Goal: Task Accomplishment & Management: Manage account settings

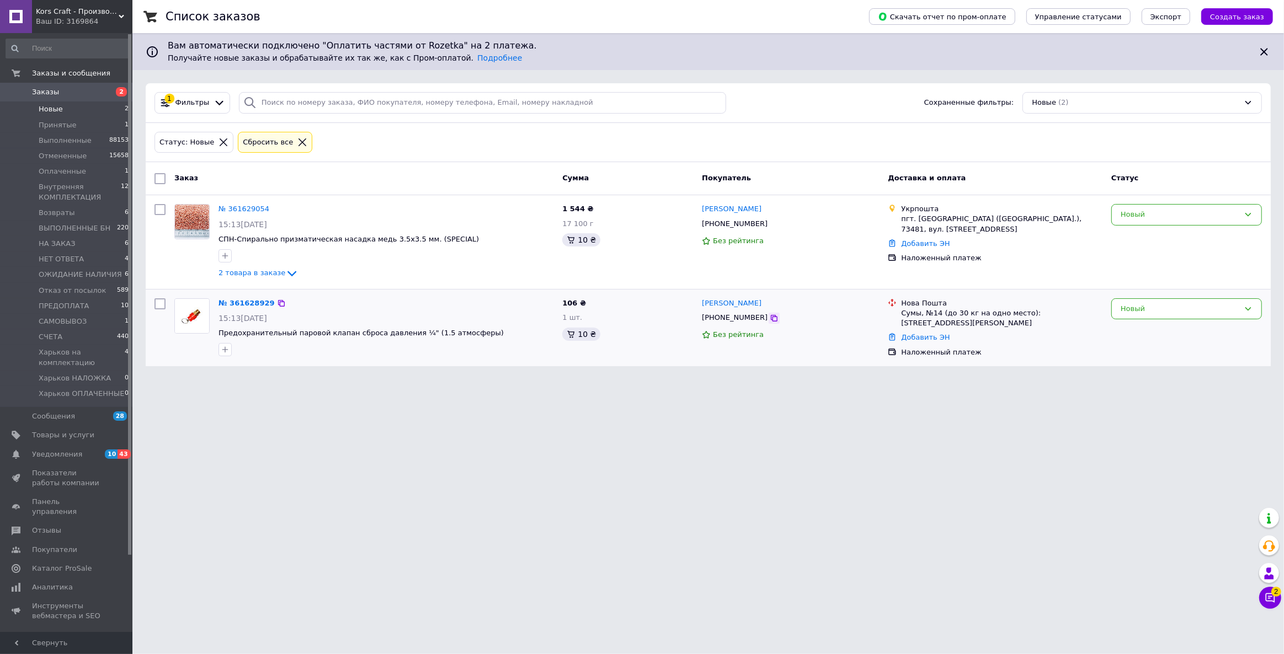
click at [770, 318] on icon at bounding box center [774, 318] width 9 height 9
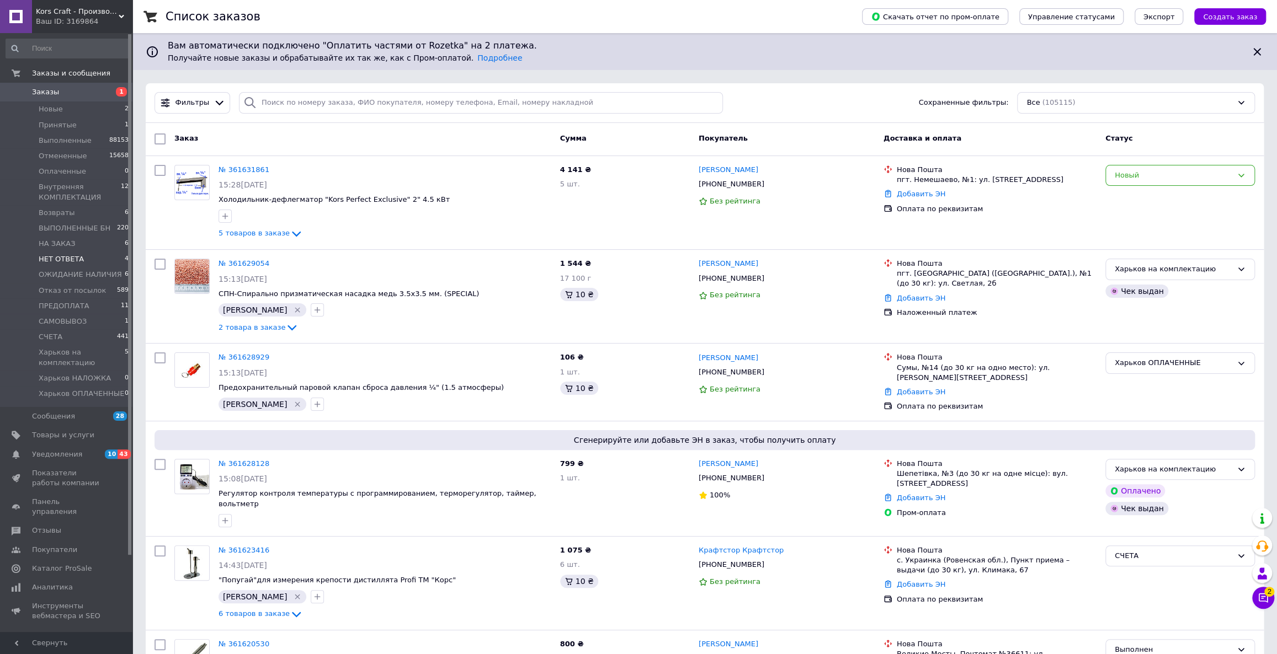
click at [88, 254] on li "НЕТ ОТВЕТА 4" at bounding box center [67, 259] width 135 height 15
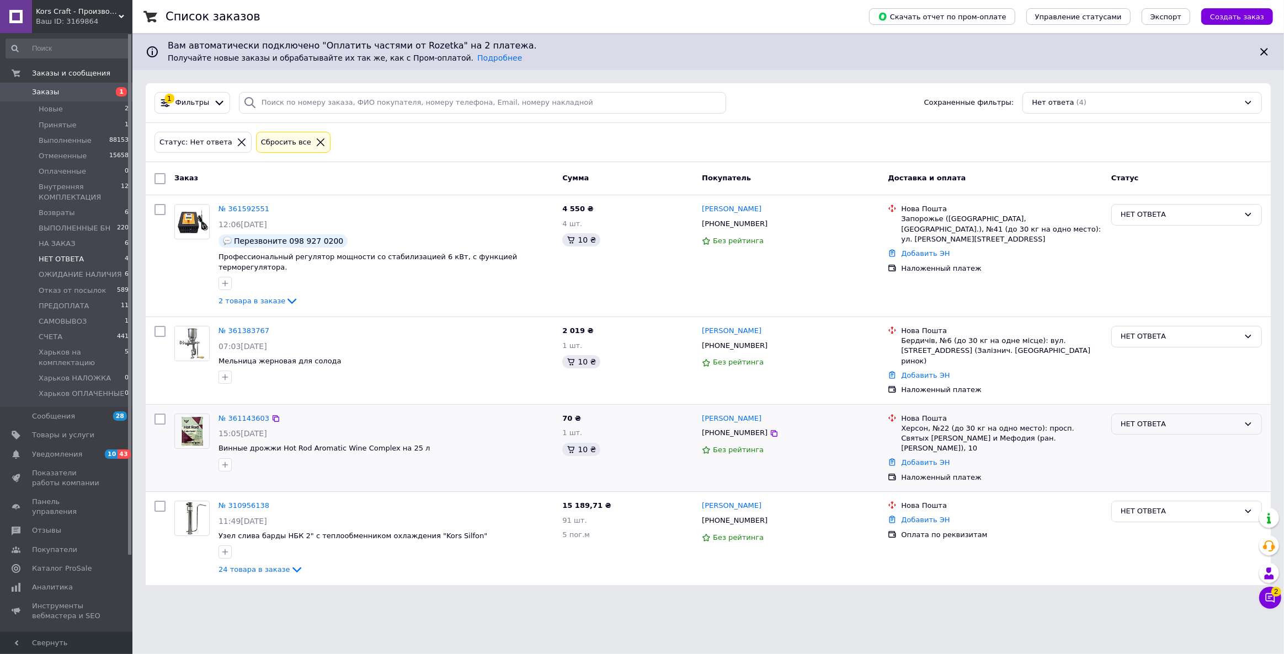
click at [1187, 419] on div "НЕТ ОТВЕТА" at bounding box center [1180, 425] width 119 height 12
click at [1144, 477] on li "Отменен" at bounding box center [1187, 487] width 150 height 20
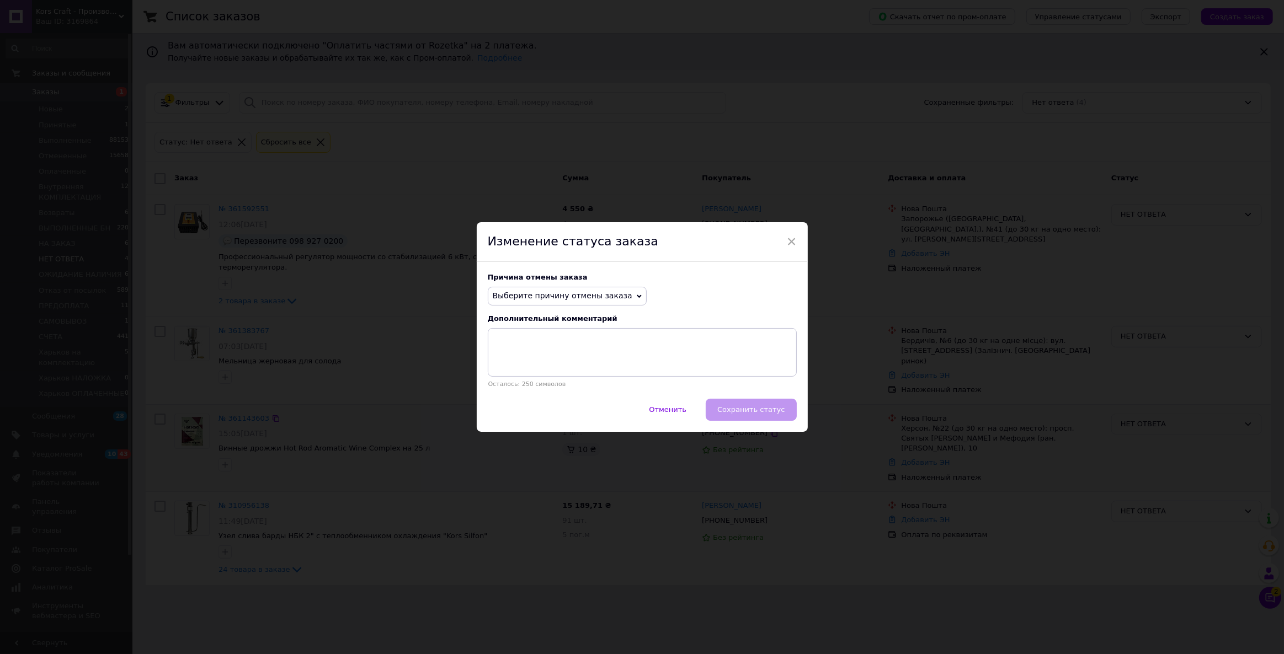
drag, startPoint x: 555, startPoint y: 298, endPoint x: 542, endPoint y: 348, distance: 51.4
click at [555, 298] on span "Выберите причину отмены заказа" at bounding box center [563, 295] width 140 height 9
click at [538, 401] on li "Не получается дозвониться" at bounding box center [567, 395] width 158 height 15
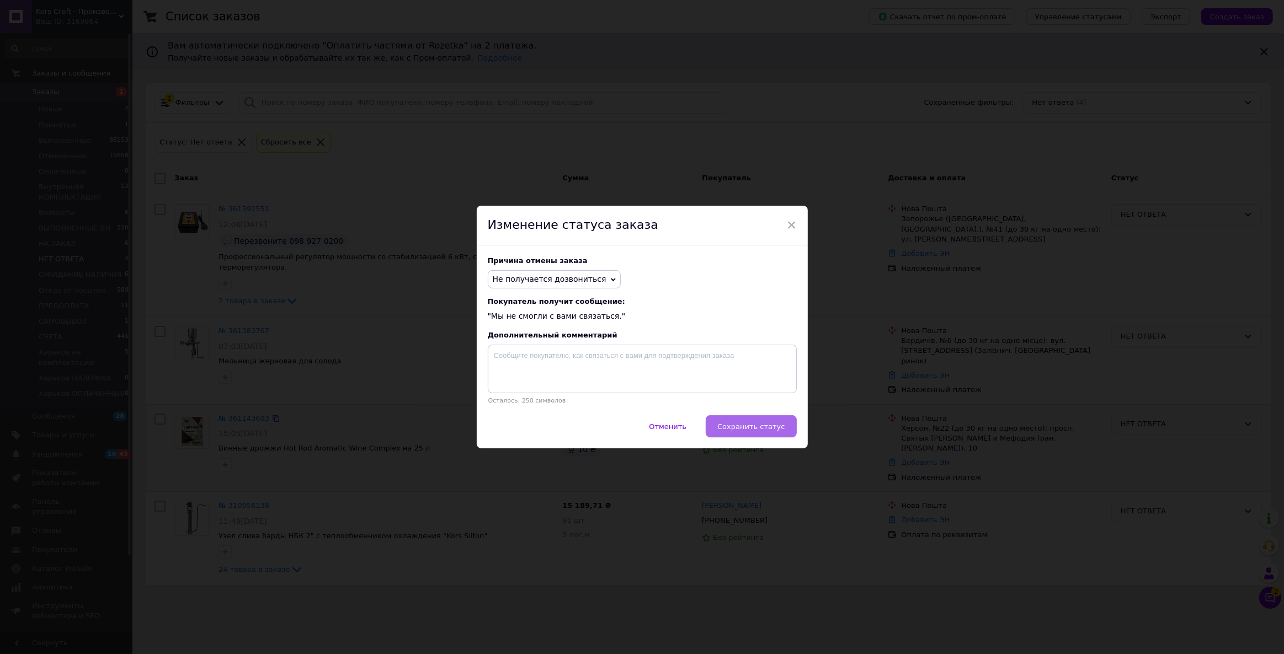
click at [758, 428] on span "Сохранить статус" at bounding box center [750, 427] width 67 height 8
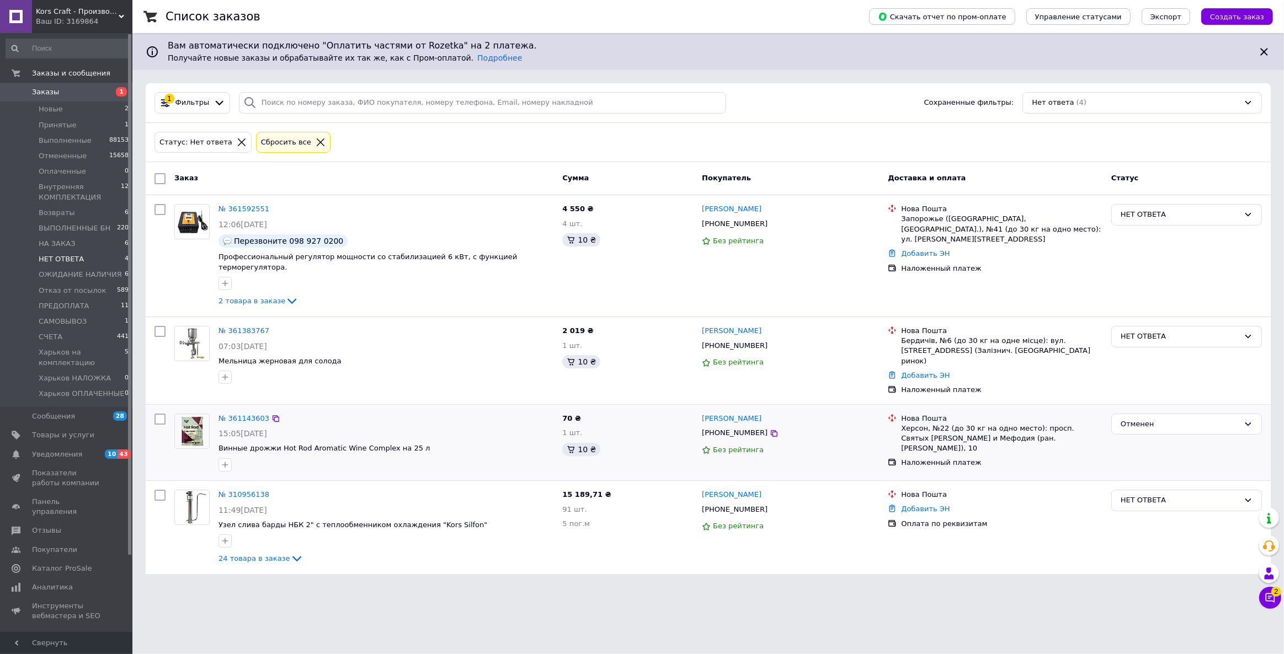
click at [49, 91] on span "Заказы" at bounding box center [45, 92] width 27 height 10
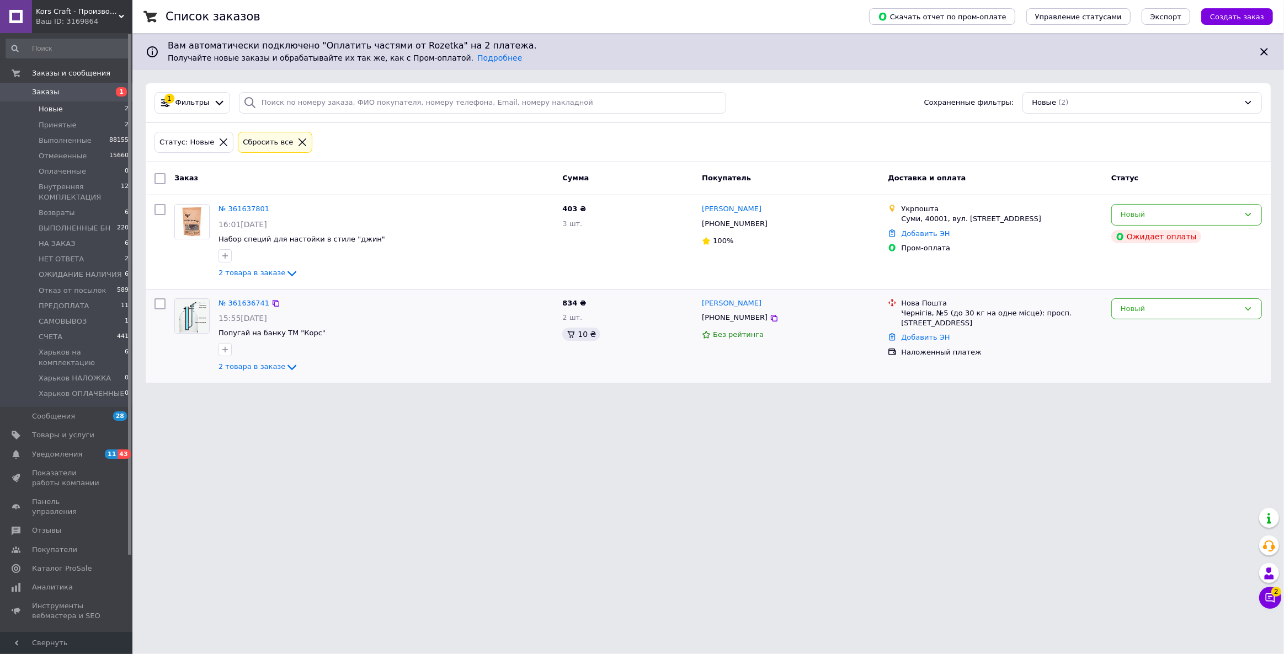
drag, startPoint x: 757, startPoint y: 319, endPoint x: 745, endPoint y: 319, distance: 11.6
click at [771, 319] on icon at bounding box center [774, 318] width 7 height 7
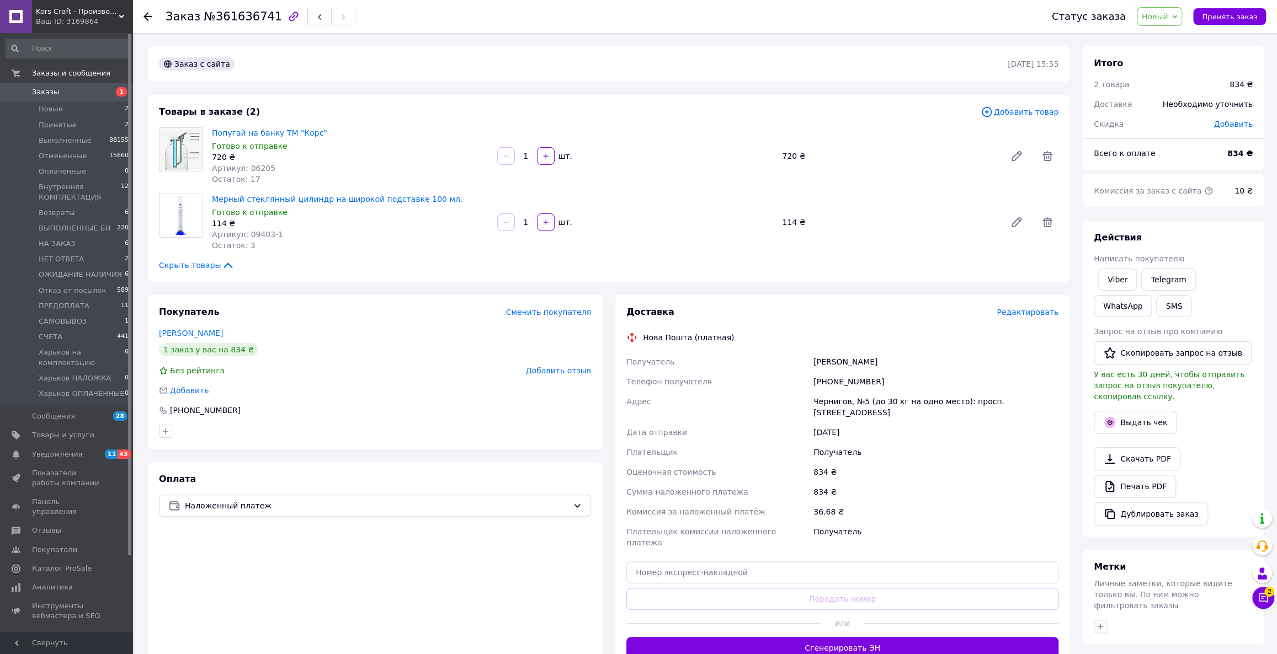
click at [302, 254] on div "Товары в заказе (2) Добавить товар Попугай на банку ТМ "Корс" Готово к отправке…" at bounding box center [609, 188] width 922 height 187
click at [303, 258] on div "Товары в заказе (2) Добавить товар Попугай на банку ТМ "Корс" Готово к отправке…" at bounding box center [609, 188] width 922 height 187
click at [1053, 101] on div "Товары в заказе (2) Добавить товар Попугай на банку ТМ "Корс" Готово к отправке…" at bounding box center [609, 188] width 922 height 187
click at [1034, 104] on div "Товары в заказе (2) Добавить товар Попугай на банку ТМ "Корс" Готово к отправке…" at bounding box center [609, 188] width 922 height 187
click at [1029, 110] on span "Добавить товар" at bounding box center [1020, 112] width 78 height 12
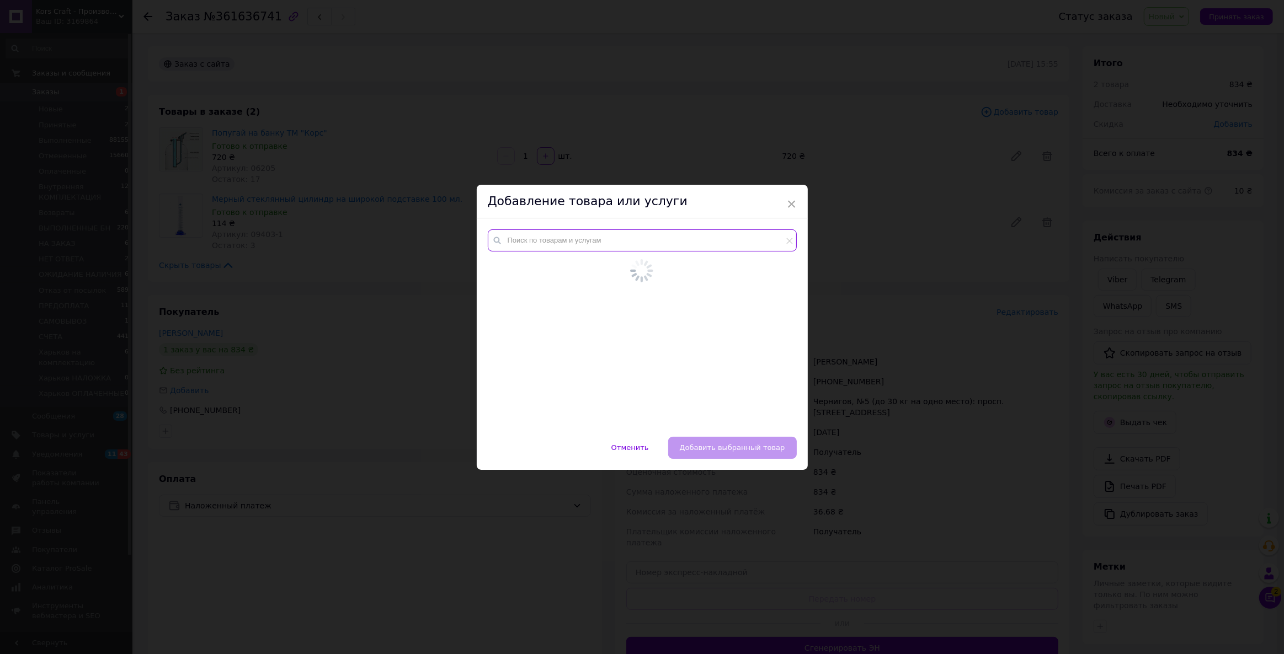
paste input "114121-2"
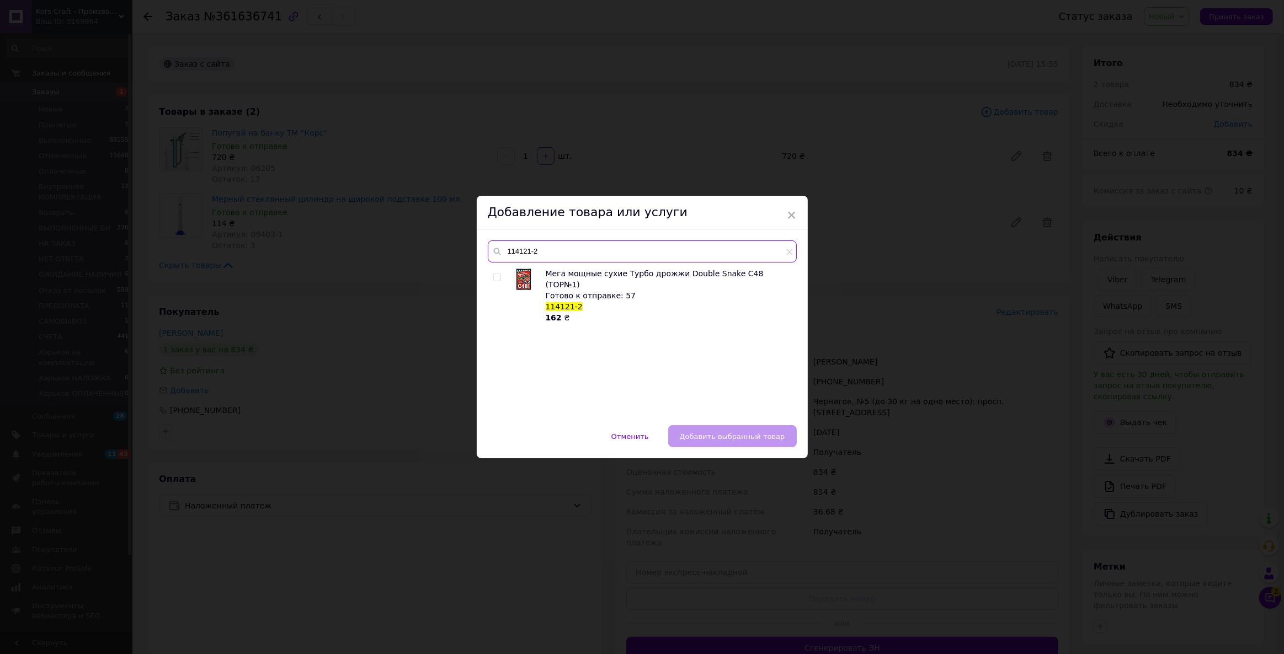
type input "114121-2"
click at [500, 273] on div at bounding box center [498, 295] width 11 height 55
click at [496, 275] on input "checkbox" at bounding box center [496, 277] width 7 height 7
checkbox input "true"
click at [712, 429] on button "Добавить выбранный товар" at bounding box center [732, 436] width 129 height 22
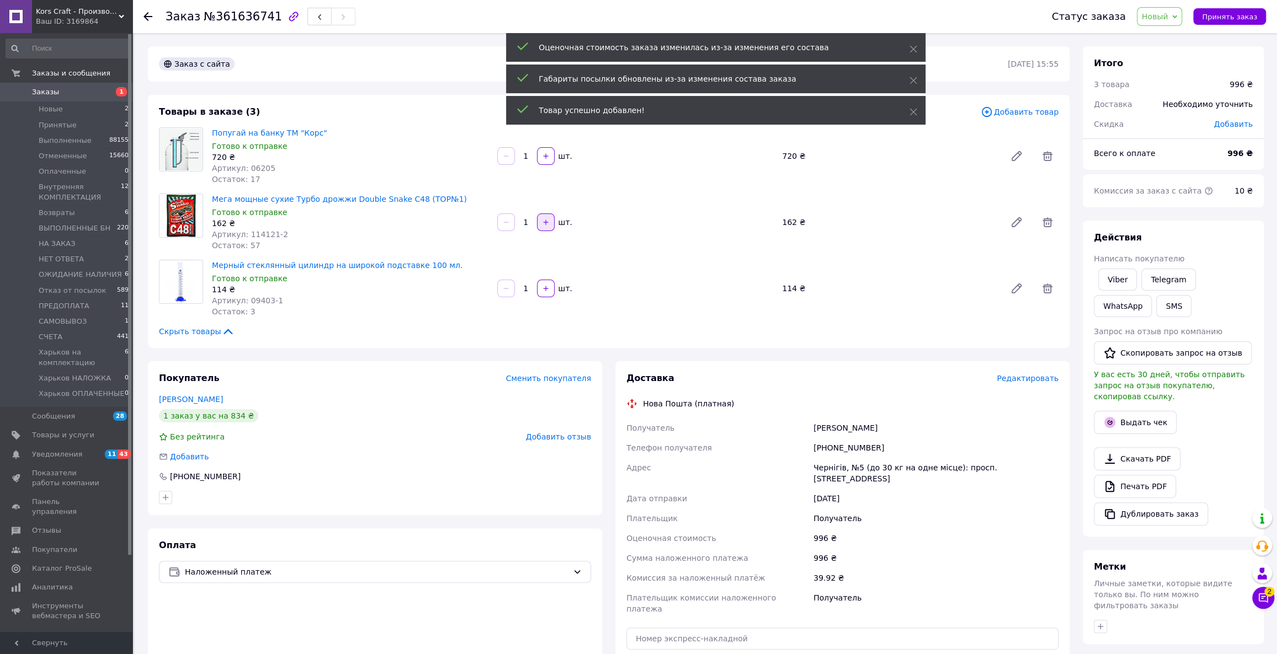
click at [537, 220] on button "button" at bounding box center [546, 223] width 18 height 18
type input "2"
click at [561, 197] on div "Мега мощные сухие Турбо дрожжи Double Snake C48 (TOP№1) Готово к отправке 162 ₴…" at bounding box center [634, 222] width 855 height 62
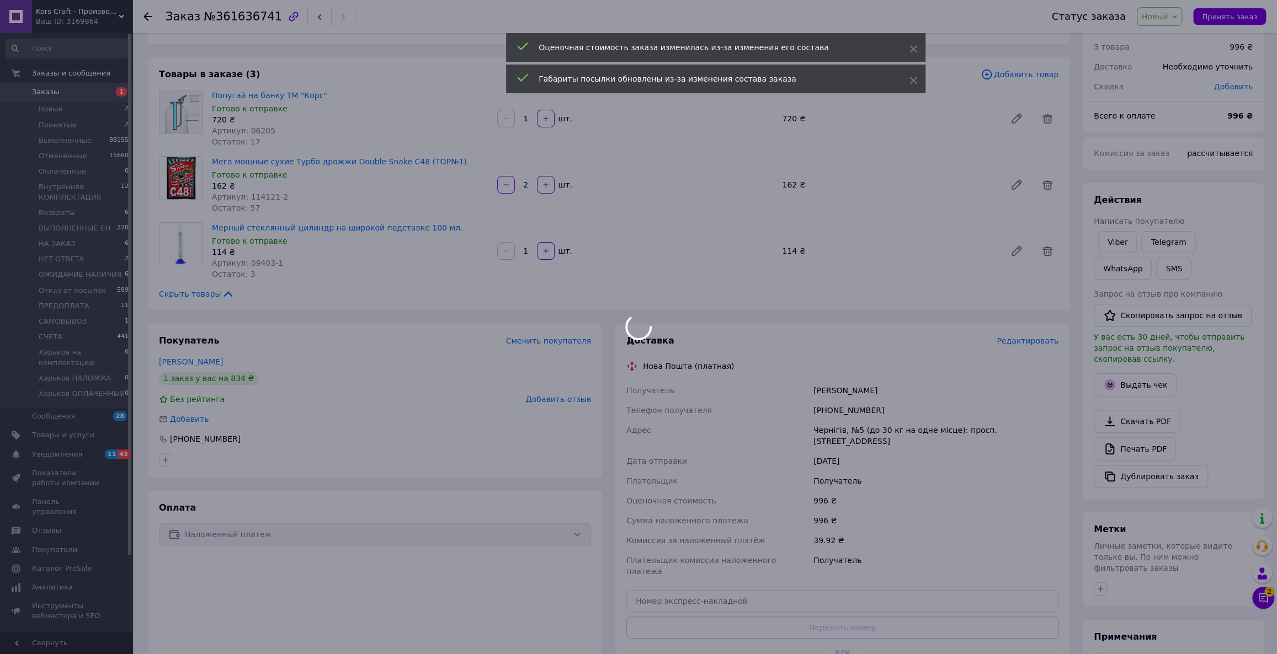
scroll to position [150, 0]
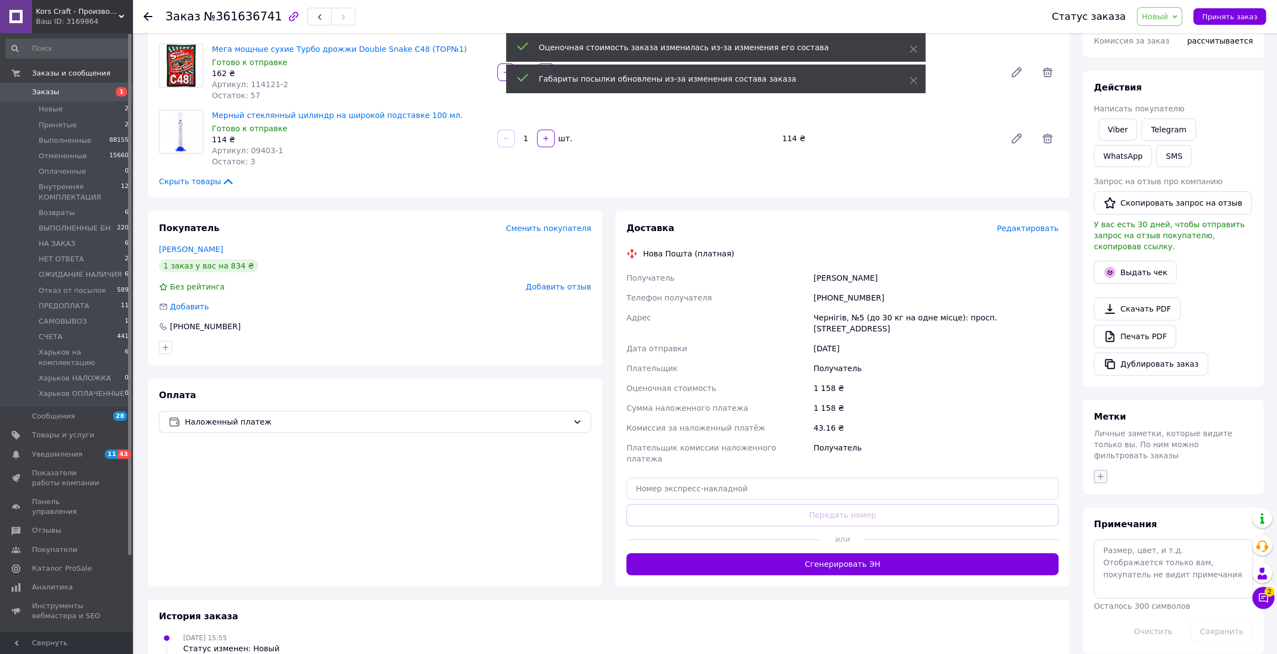
click at [1100, 470] on button "button" at bounding box center [1100, 476] width 13 height 13
click at [1106, 619] on input "[PERSON_NAME]" at bounding box center [1103, 622] width 7 height 7
checkbox input "true"
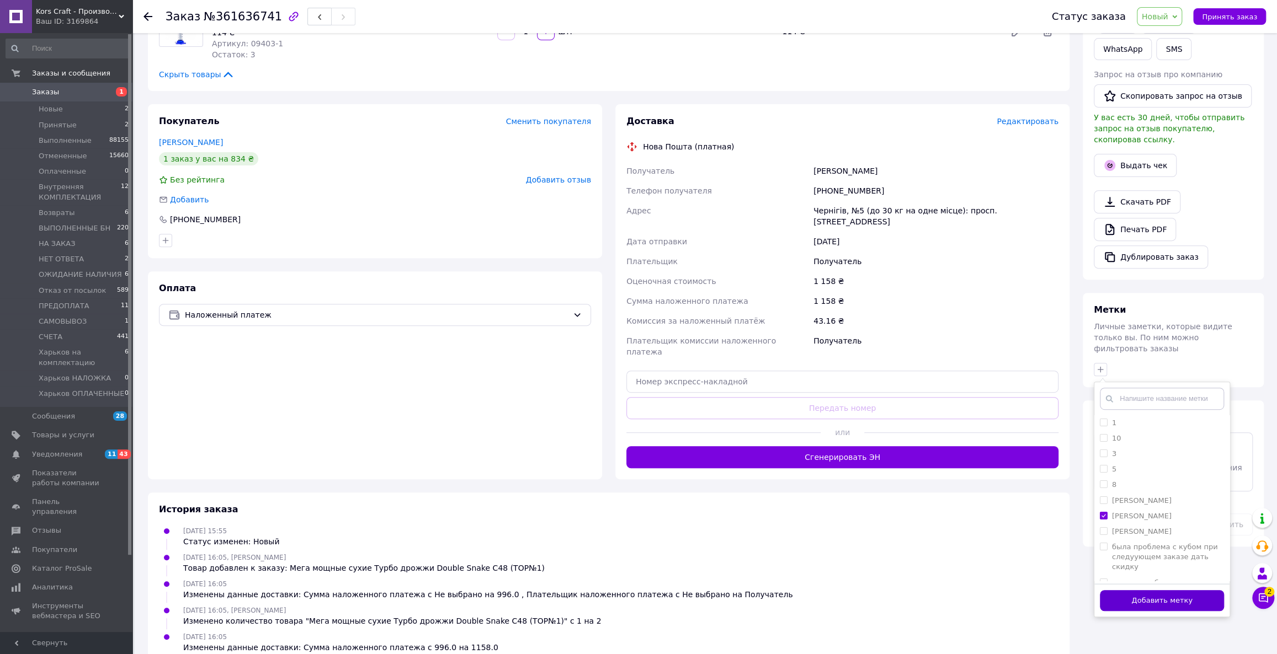
click at [1123, 590] on button "Добавить метку" at bounding box center [1162, 601] width 124 height 22
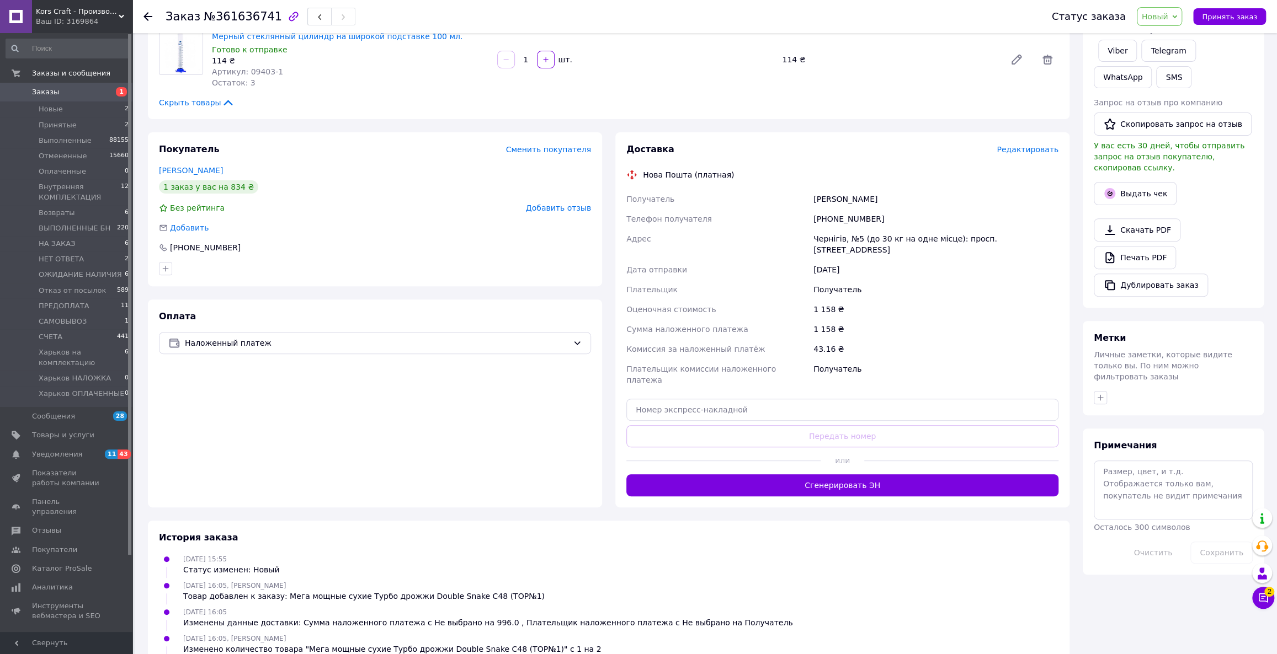
scroll to position [56, 0]
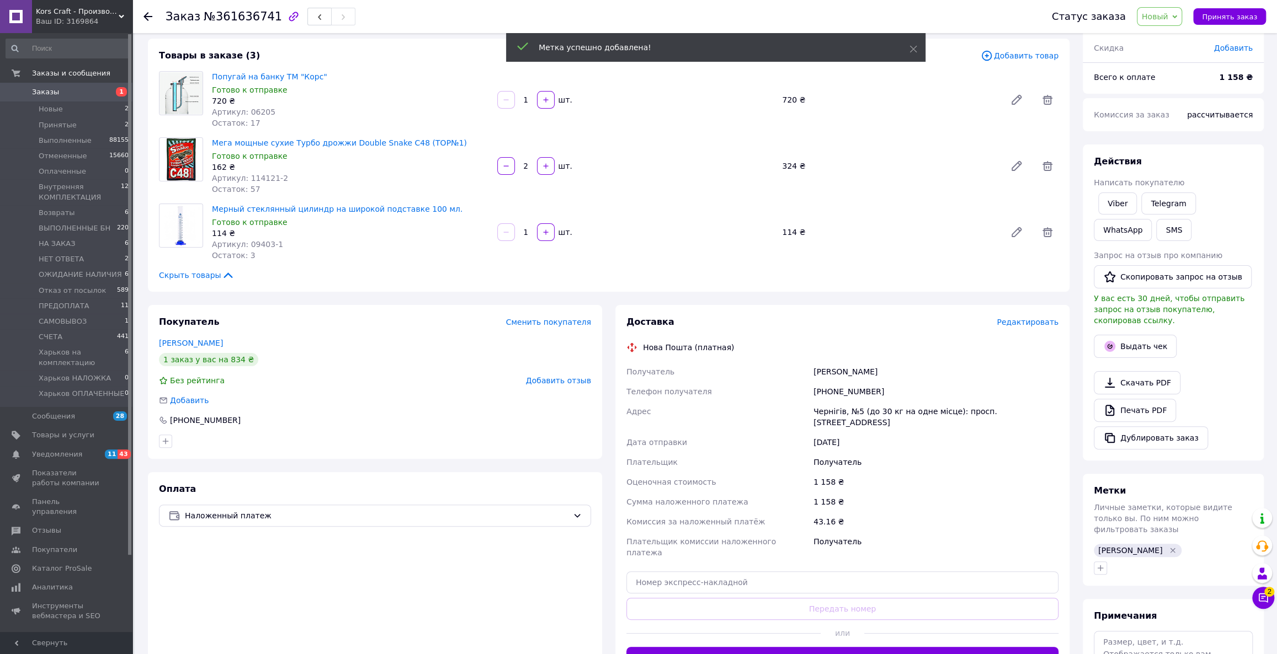
click at [1165, 16] on span "Новый" at bounding box center [1155, 16] width 26 height 9
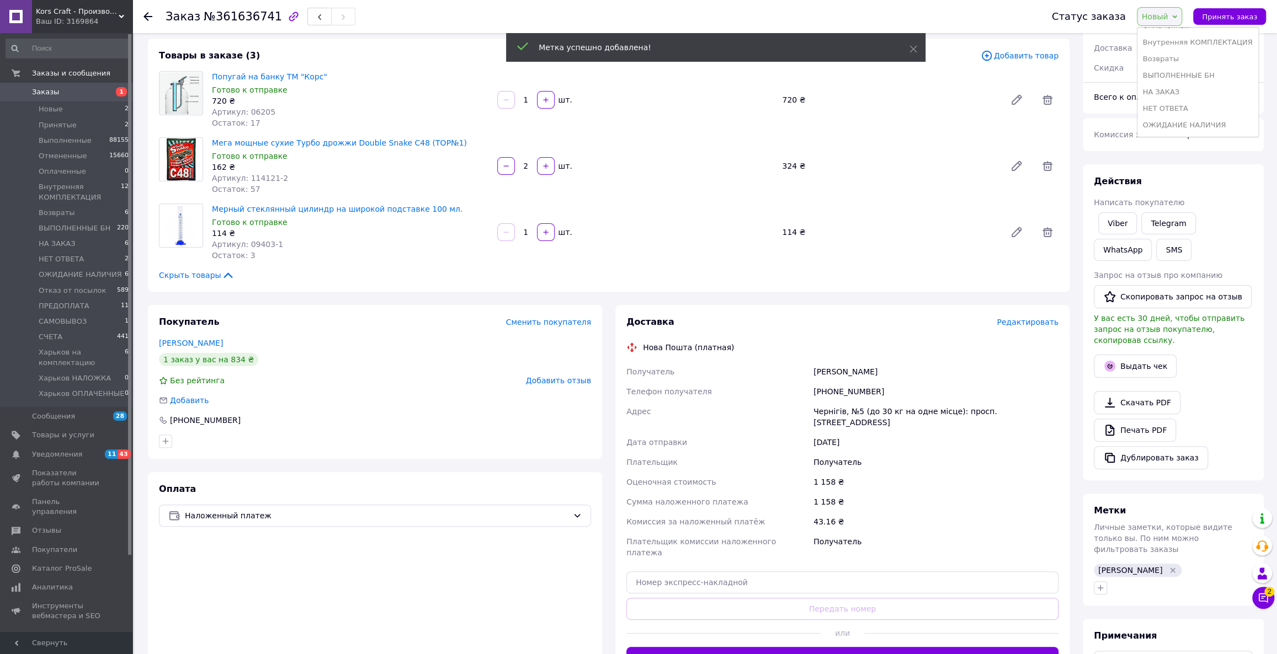
scroll to position [177, 0]
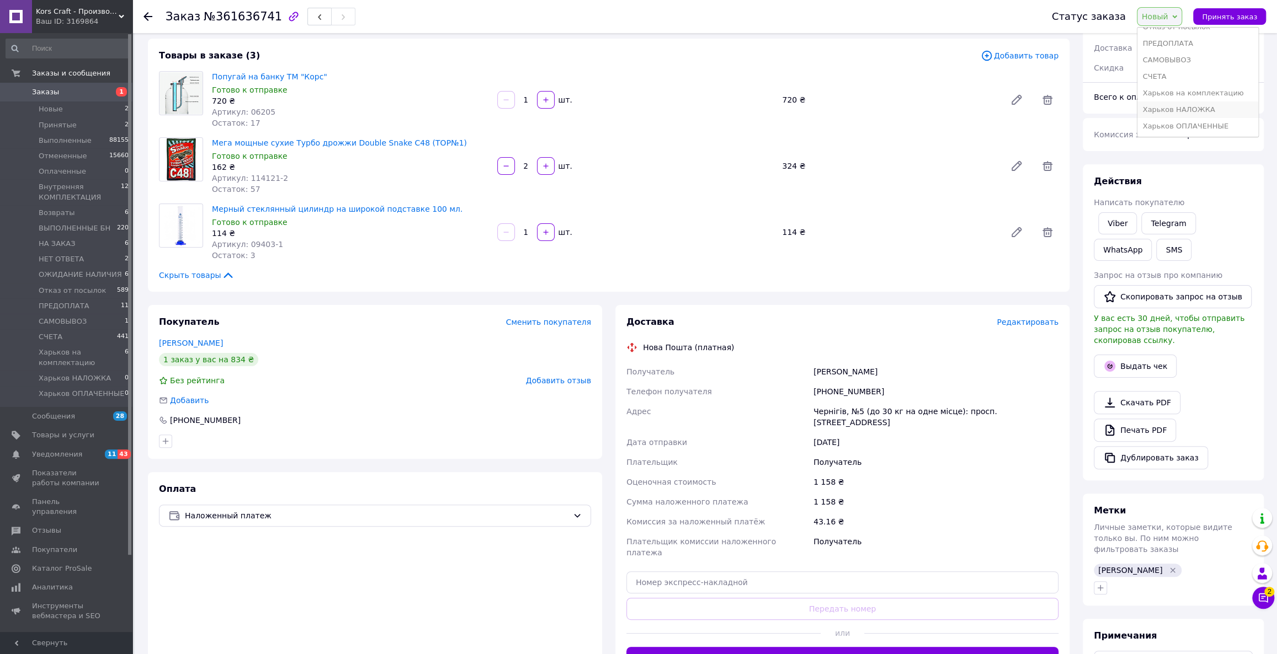
click at [1206, 109] on li "Харьков НАЛОЖКА" at bounding box center [1197, 110] width 121 height 17
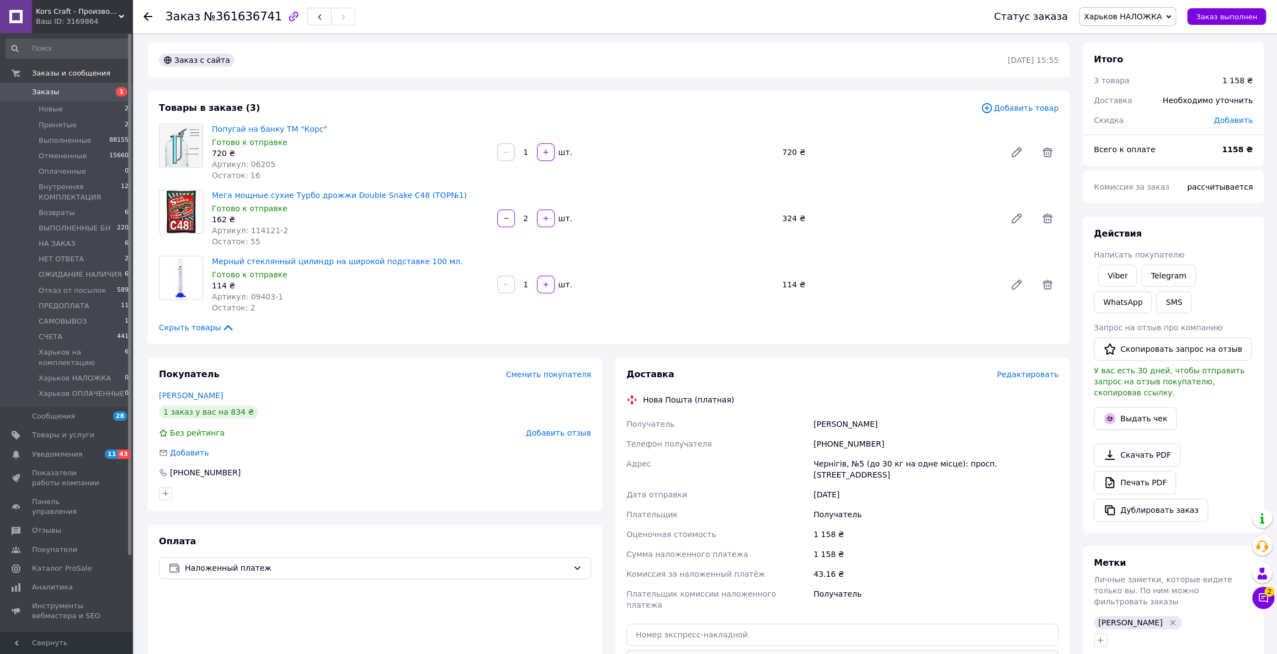
scroll to position [0, 0]
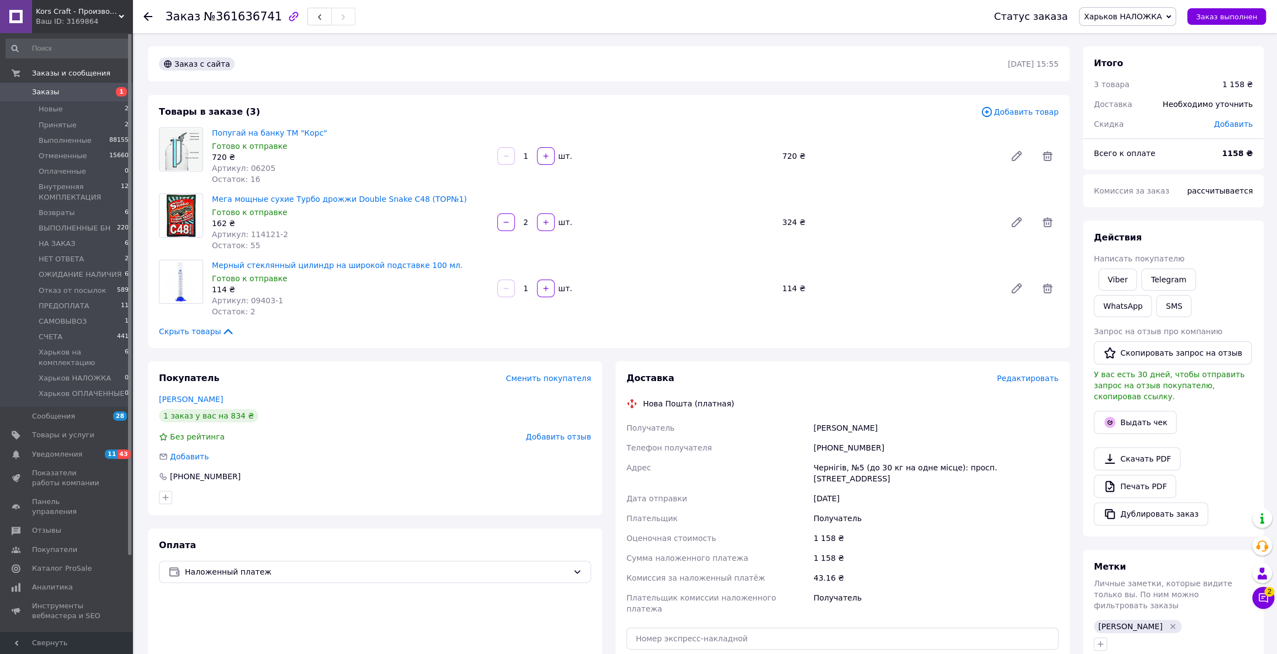
click at [90, 90] on span "Заказы" at bounding box center [67, 92] width 70 height 10
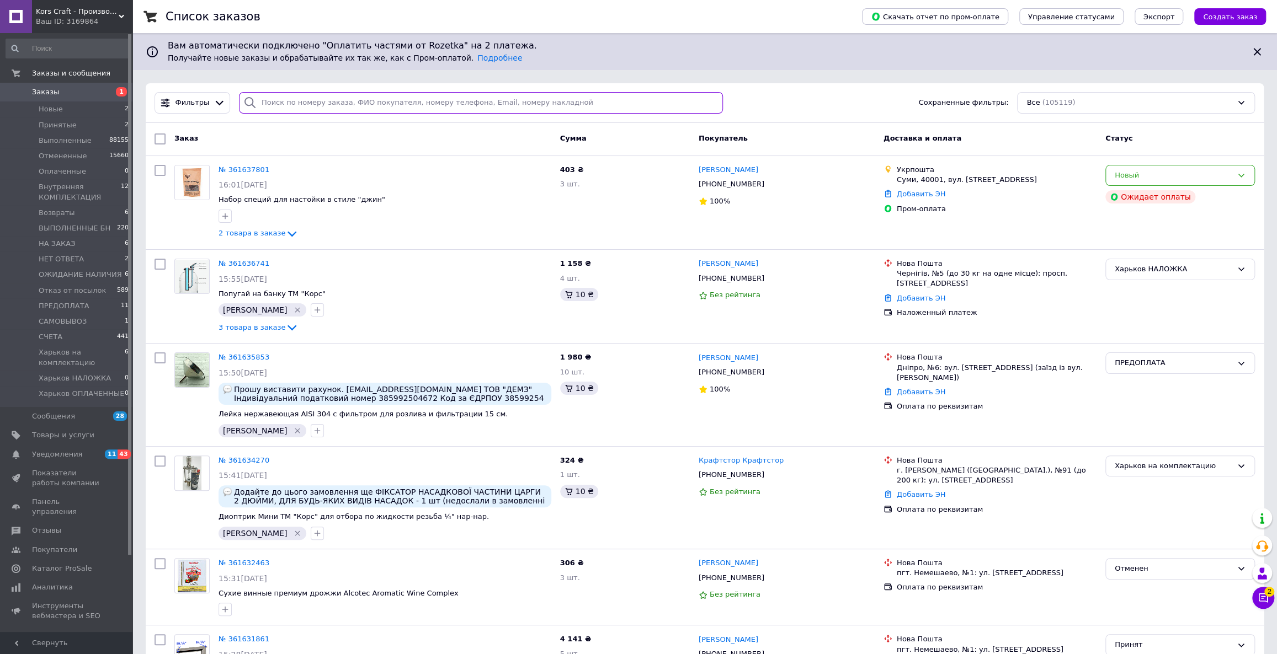
click at [303, 106] on input "search" at bounding box center [481, 103] width 484 height 22
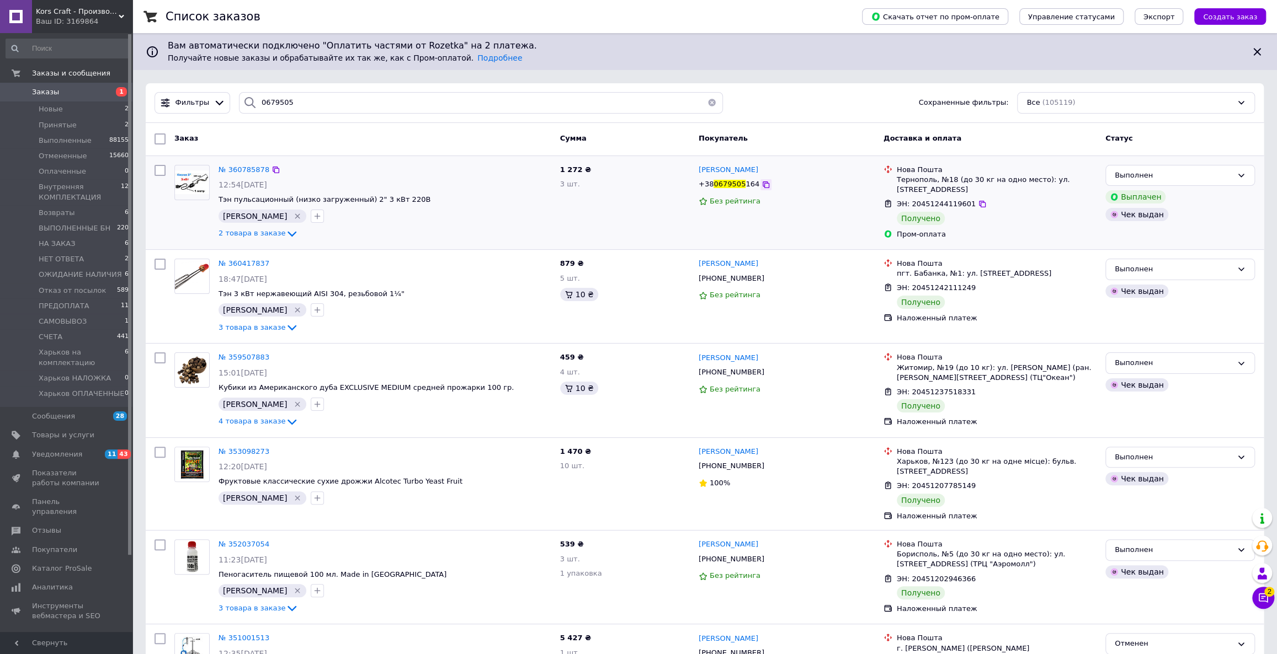
click at [762, 187] on icon at bounding box center [766, 184] width 9 height 9
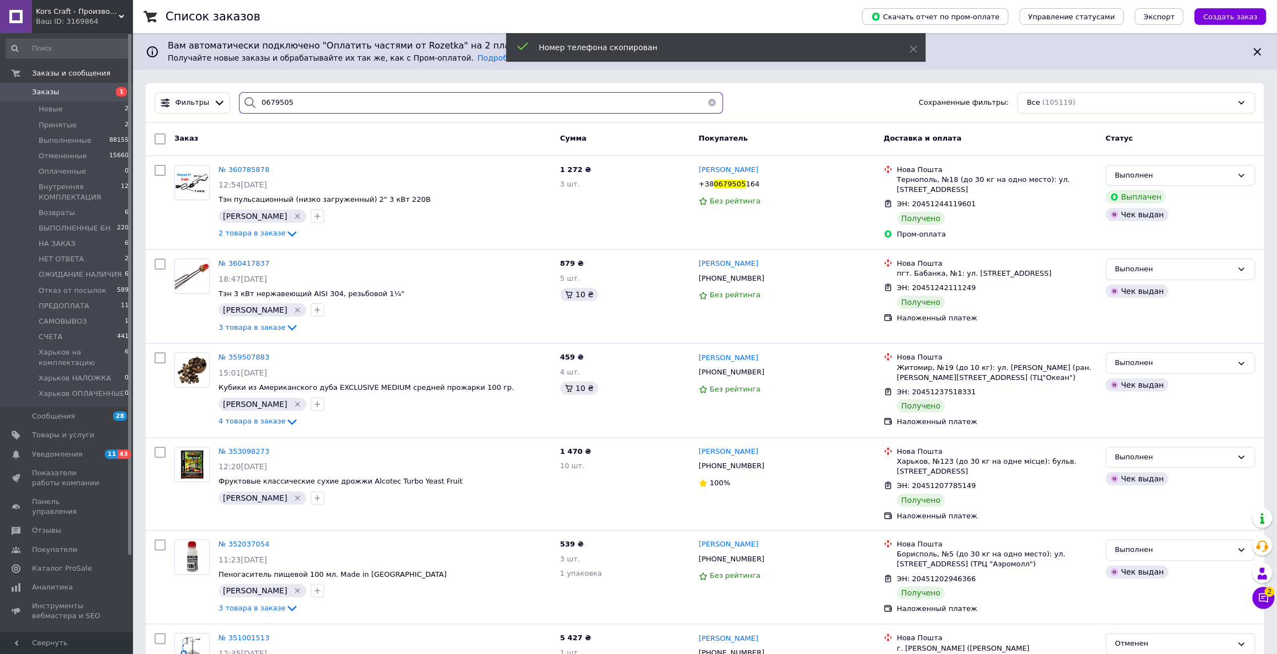
drag, startPoint x: 219, startPoint y: 108, endPoint x: 272, endPoint y: 108, distance: 53.5
click at [215, 108] on div "Фильтры 0679505 Сохраненные фильтры: Все (105119)" at bounding box center [704, 103] width 1109 height 22
paste input "[PHONE_NUMBER]"
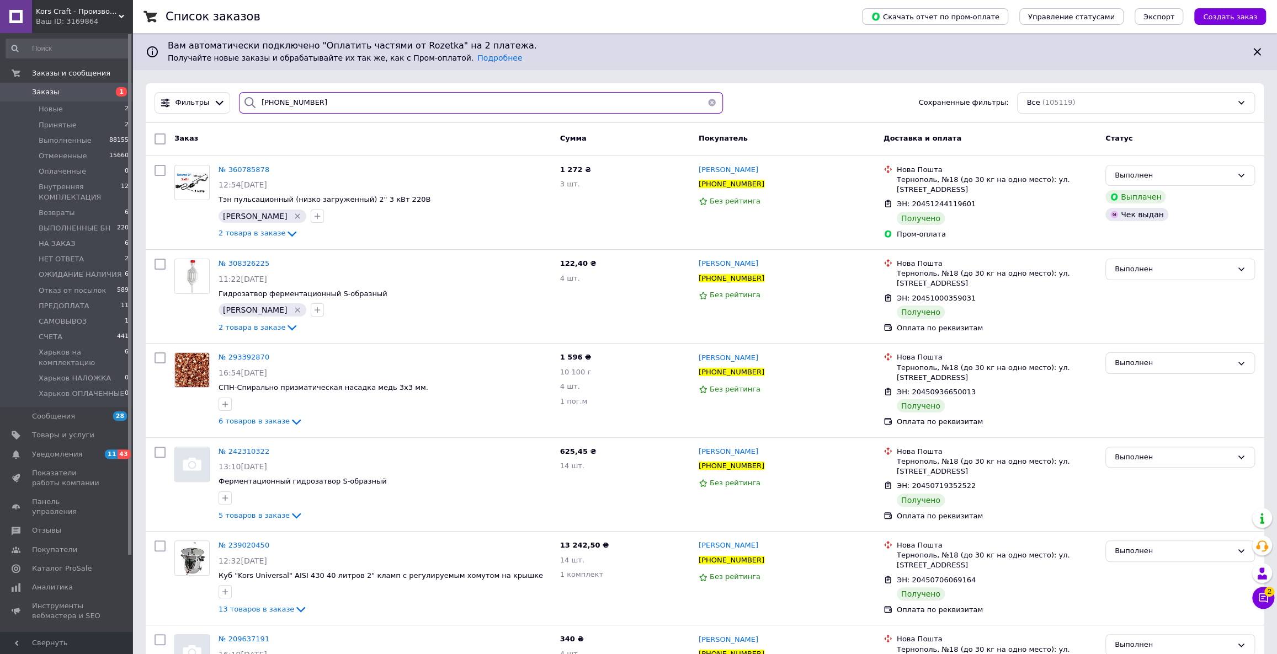
type input "[PHONE_NUMBER]"
drag, startPoint x: 244, startPoint y: 168, endPoint x: 223, endPoint y: 172, distance: 20.8
click at [223, 172] on span "№ 360785878" at bounding box center [244, 170] width 51 height 8
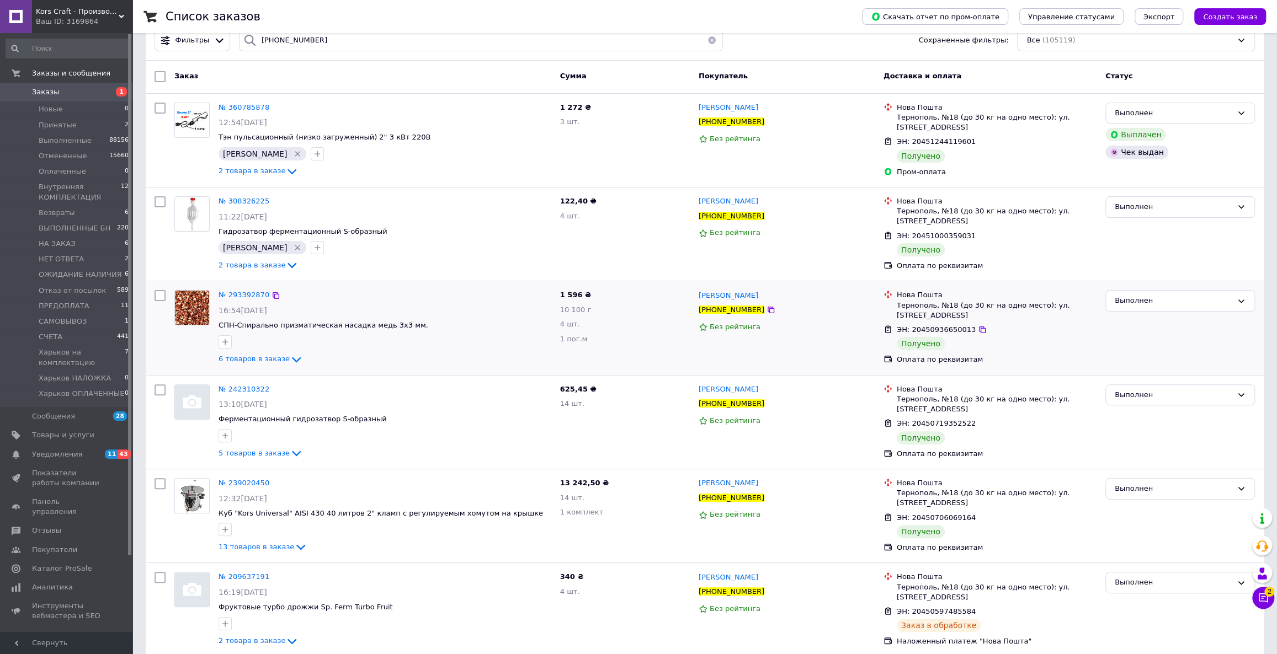
scroll to position [77, 0]
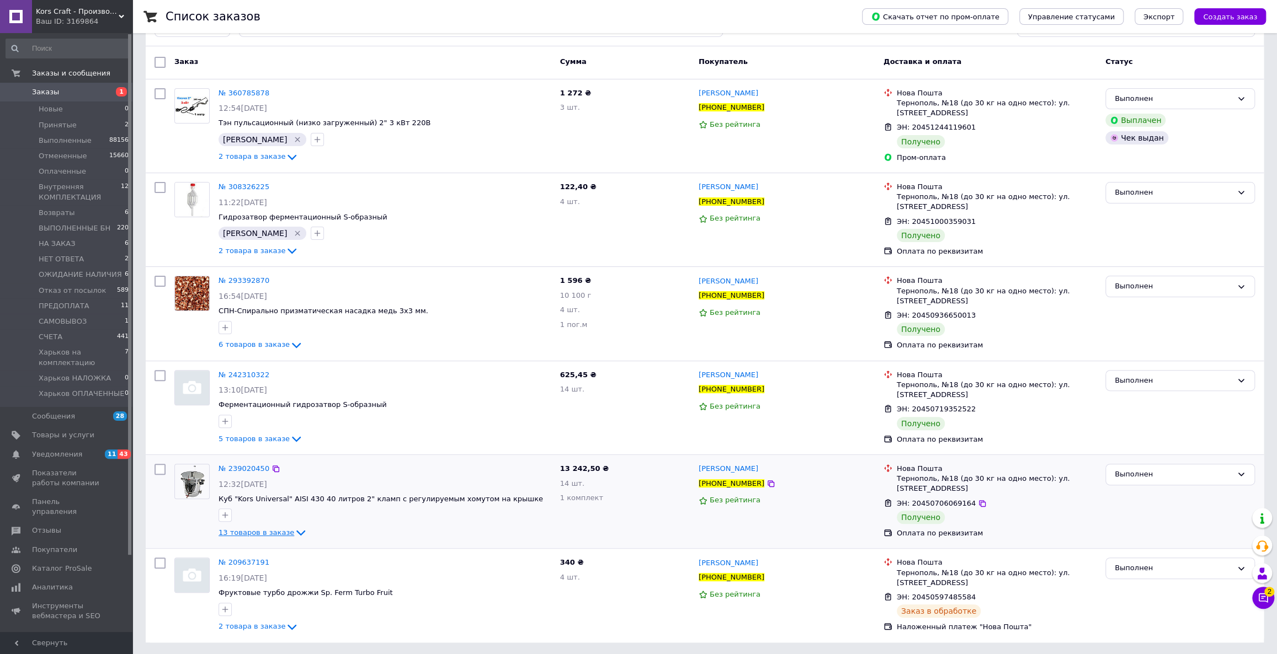
click at [258, 529] on span "13 товаров в заказе" at bounding box center [257, 533] width 76 height 8
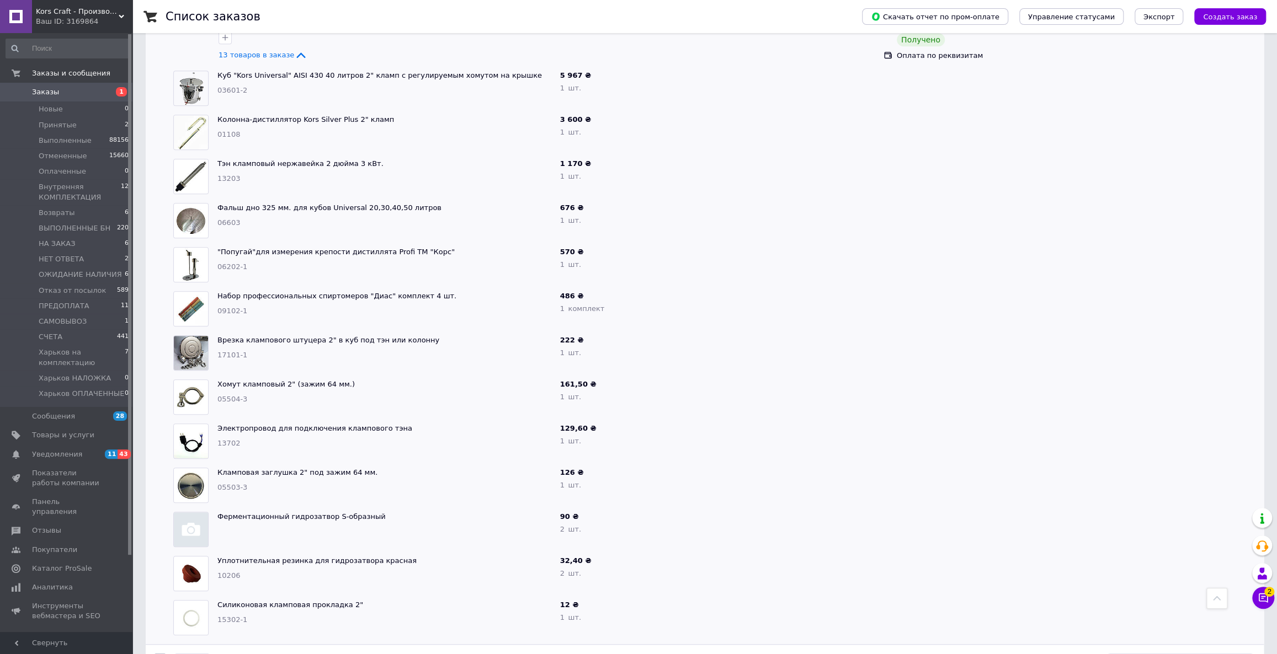
scroll to position [349, 0]
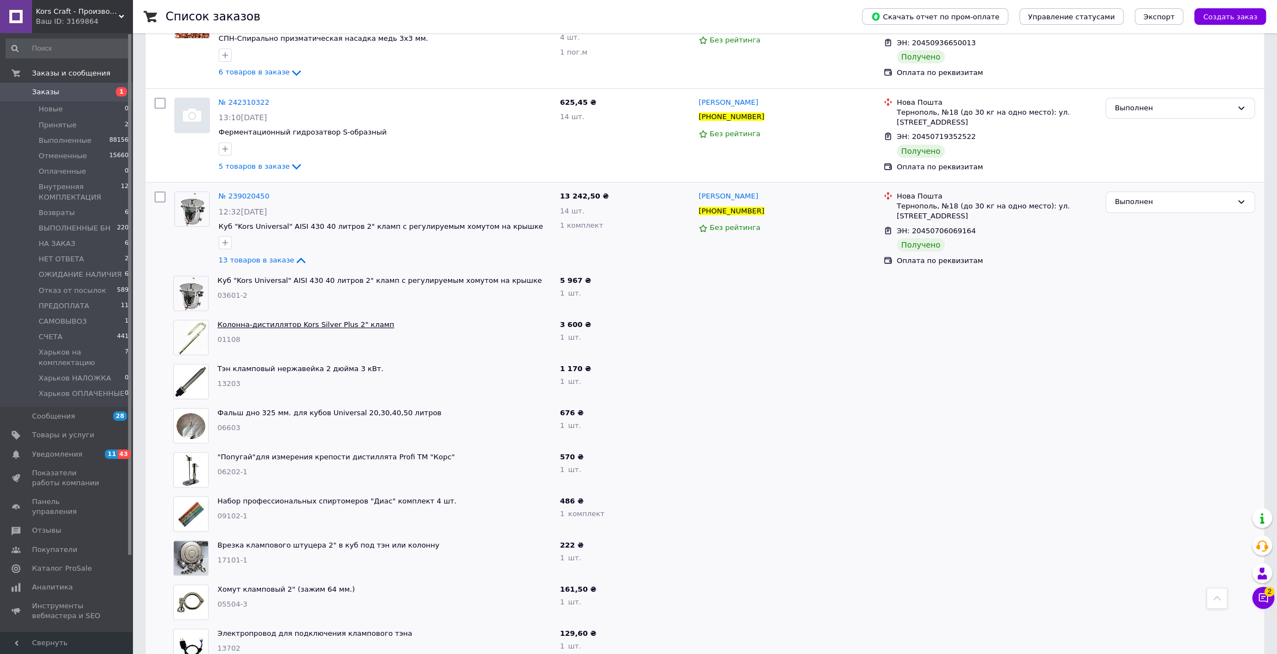
click at [236, 321] on link "Колонна-дистиллятор Kors Silver Plus 2" кламп" at bounding box center [305, 325] width 177 height 8
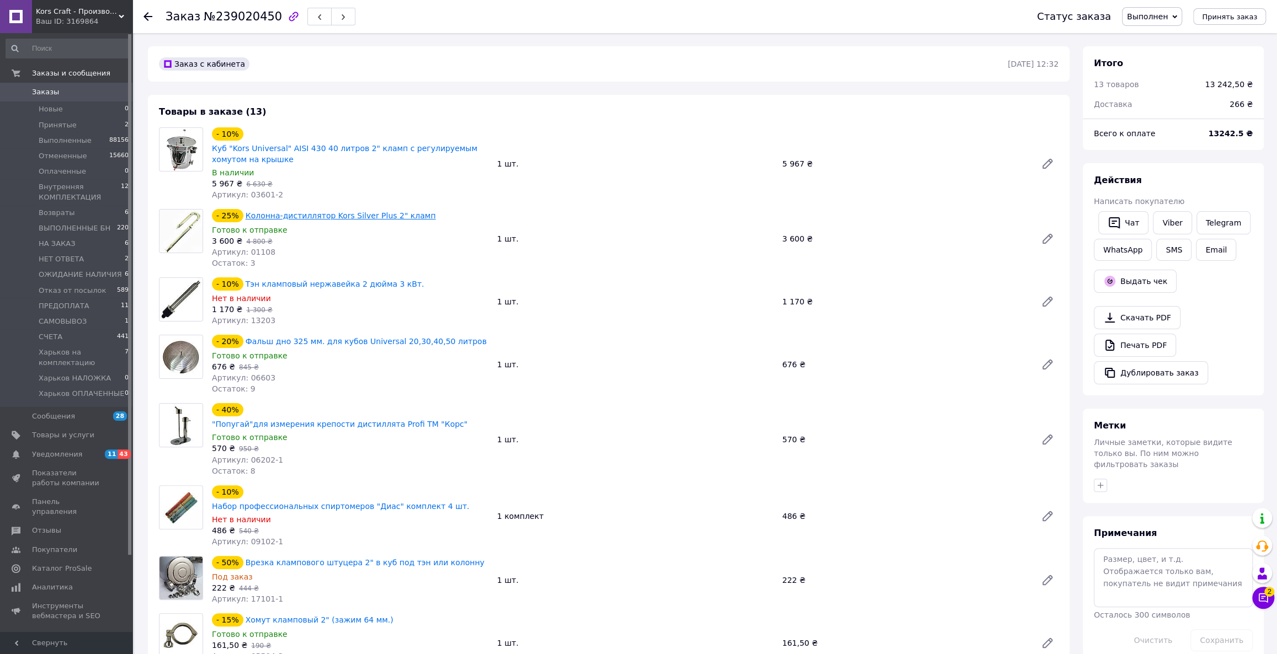
click at [275, 211] on link "Колонна-дистиллятор Kors Silver Plus 2" кламп" at bounding box center [341, 215] width 190 height 9
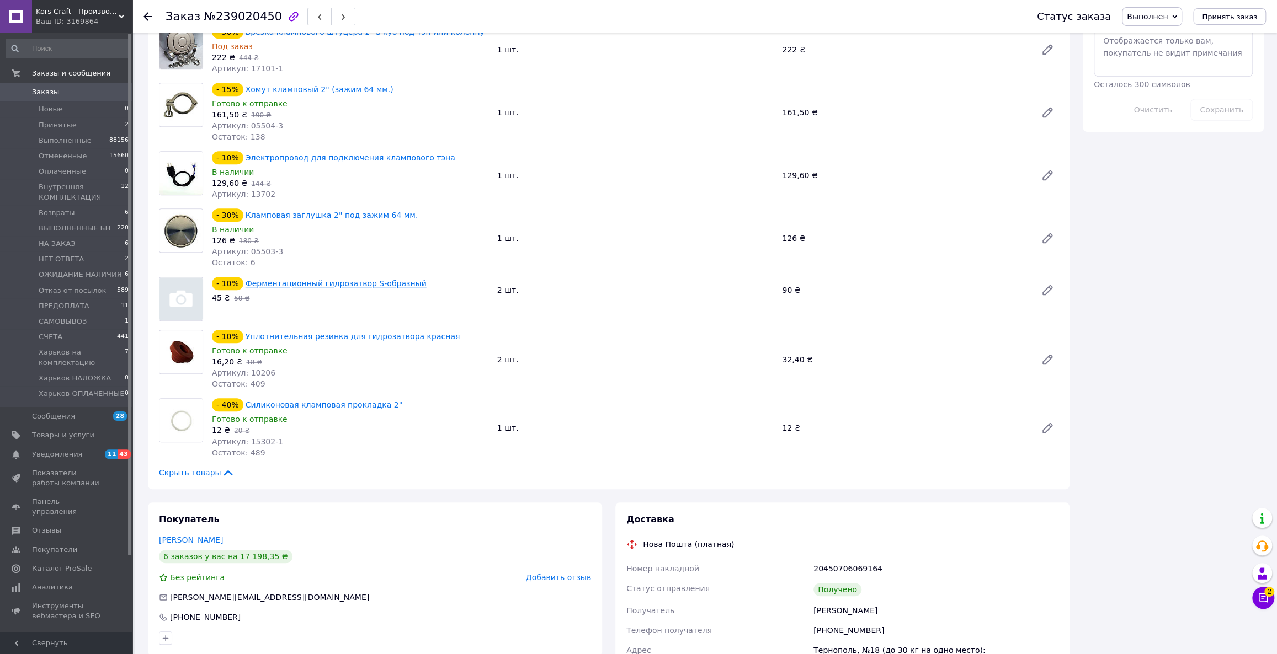
scroll to position [552, 0]
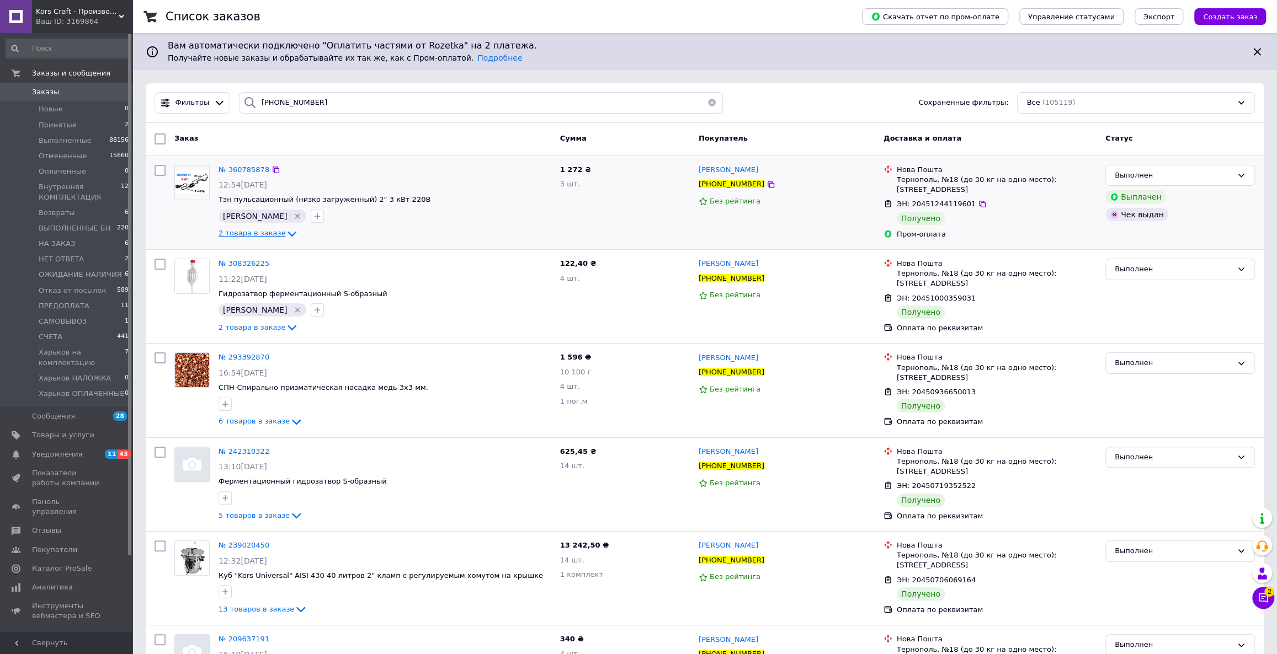
click at [262, 230] on span "2 товара в заказе" at bounding box center [252, 234] width 67 height 8
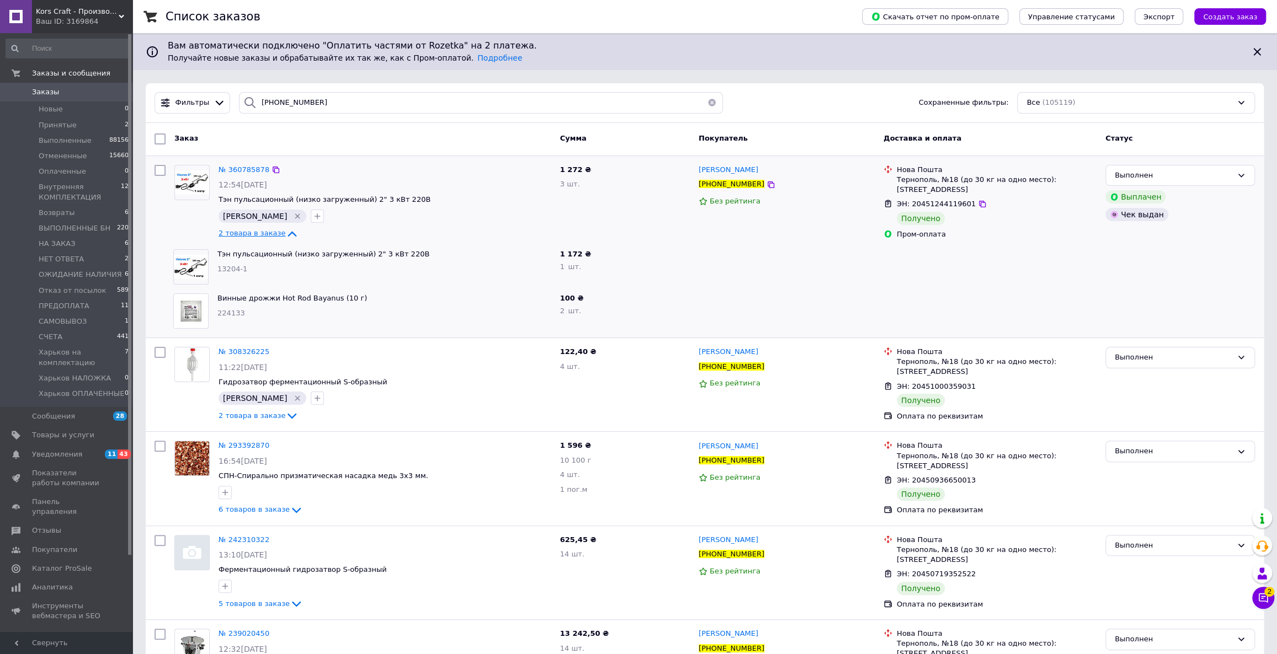
click at [260, 232] on span "2 товара в заказе" at bounding box center [252, 234] width 67 height 8
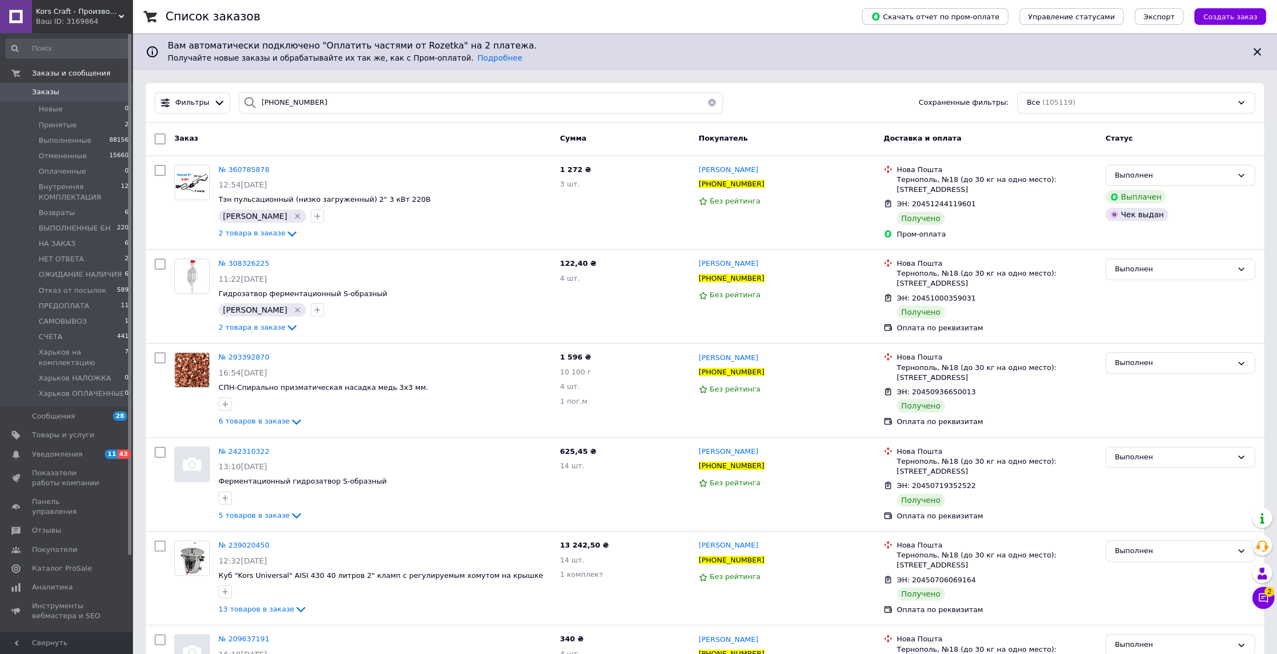
click at [305, 141] on div "Заказ" at bounding box center [363, 139] width 386 height 20
